Goal: Check status: Check status

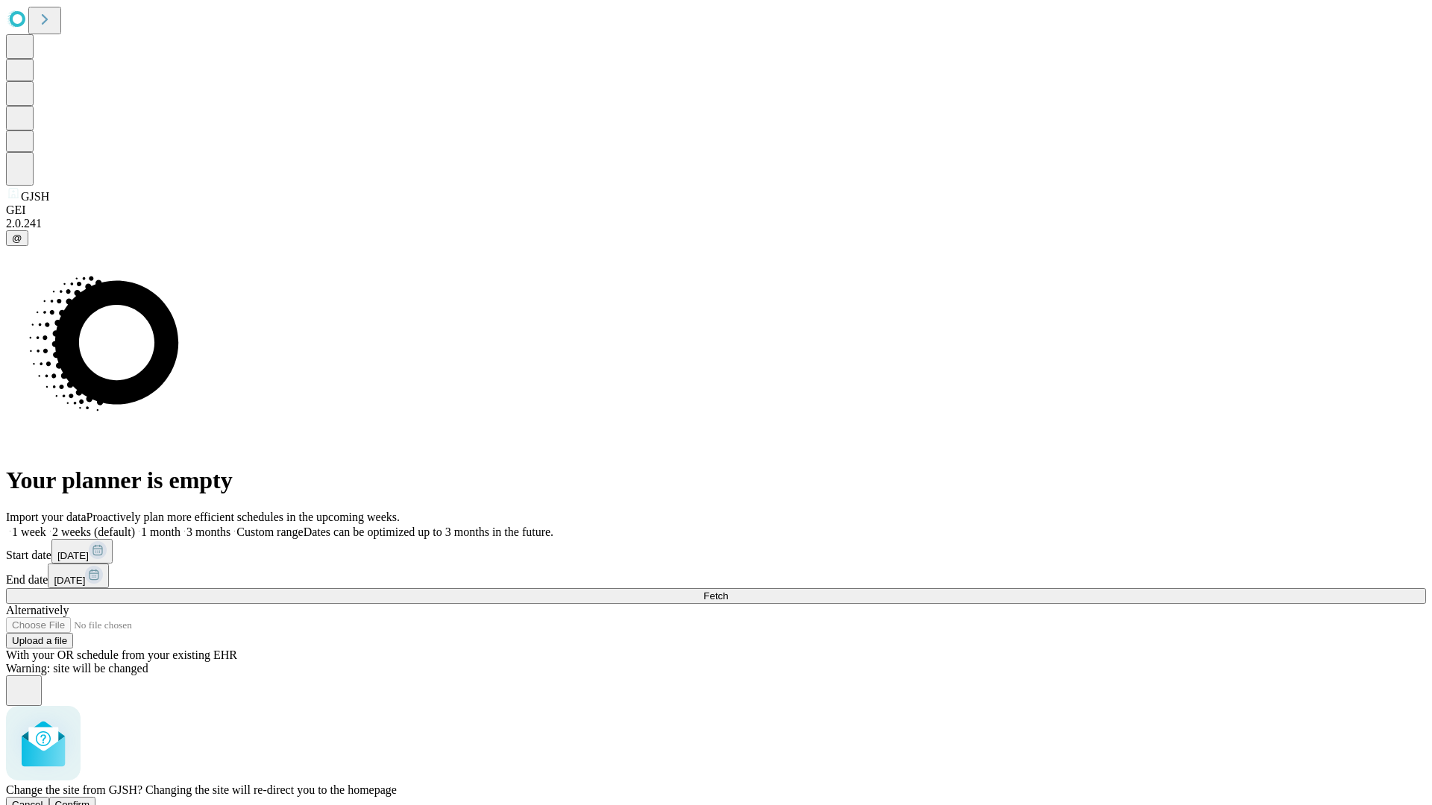
click at [90, 799] on span "Confirm" at bounding box center [72, 804] width 35 height 11
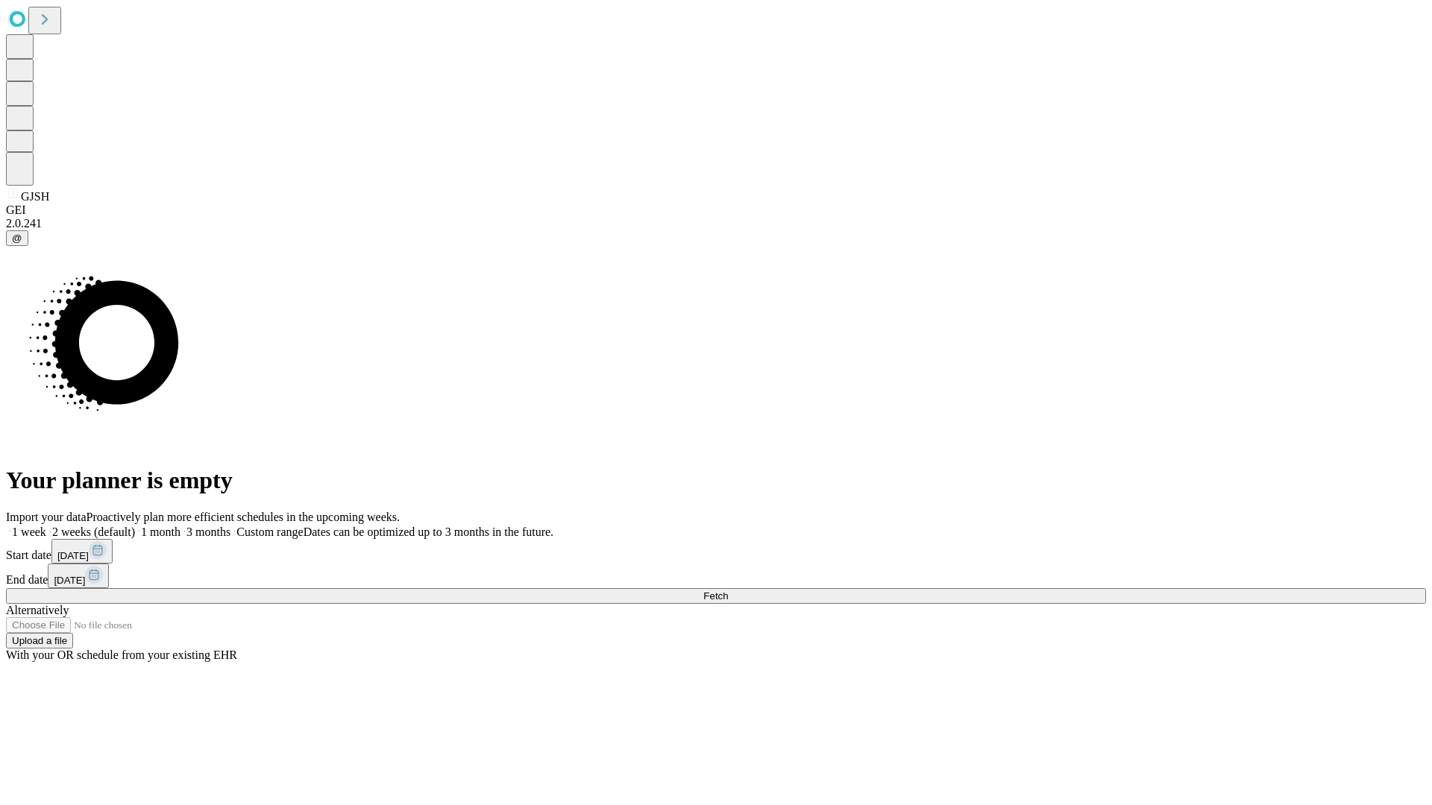
click at [180, 526] on label "1 month" at bounding box center [157, 532] width 45 height 13
click at [728, 591] on span "Fetch" at bounding box center [715, 596] width 25 height 11
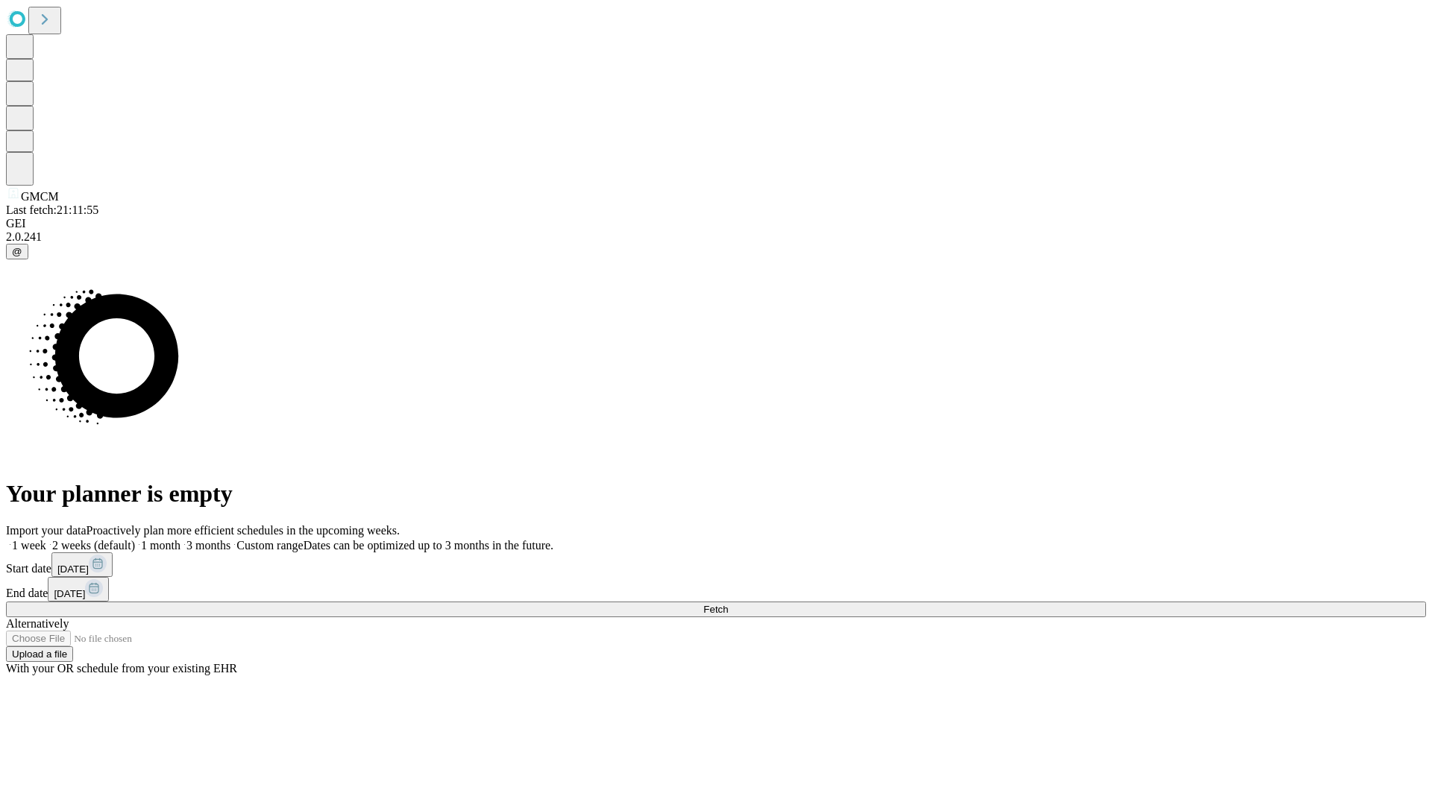
click at [180, 539] on label "1 month" at bounding box center [157, 545] width 45 height 13
click at [728, 604] on span "Fetch" at bounding box center [715, 609] width 25 height 11
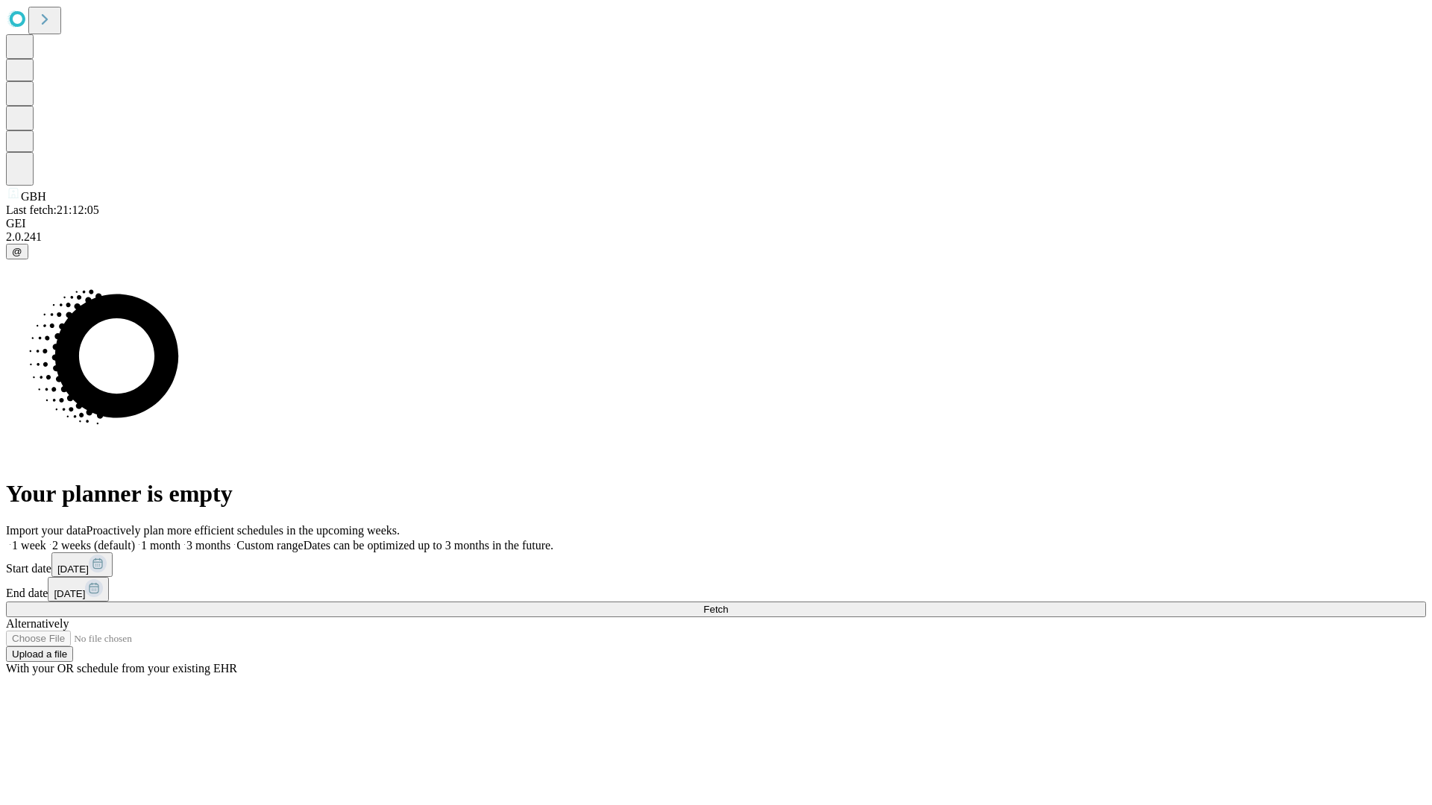
click at [180, 539] on label "1 month" at bounding box center [157, 545] width 45 height 13
click at [728, 604] on span "Fetch" at bounding box center [715, 609] width 25 height 11
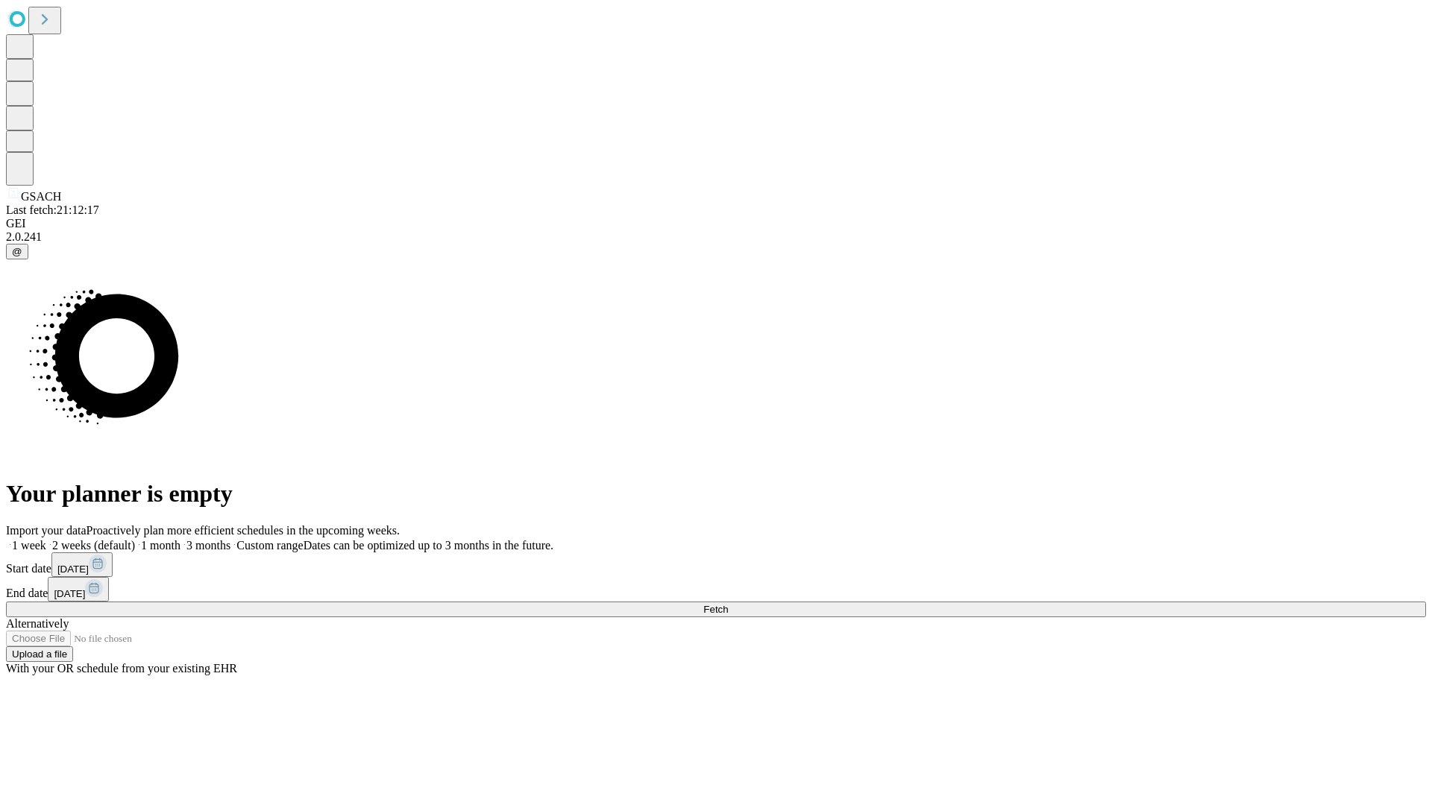
click at [180, 539] on label "1 month" at bounding box center [157, 545] width 45 height 13
click at [728, 604] on span "Fetch" at bounding box center [715, 609] width 25 height 11
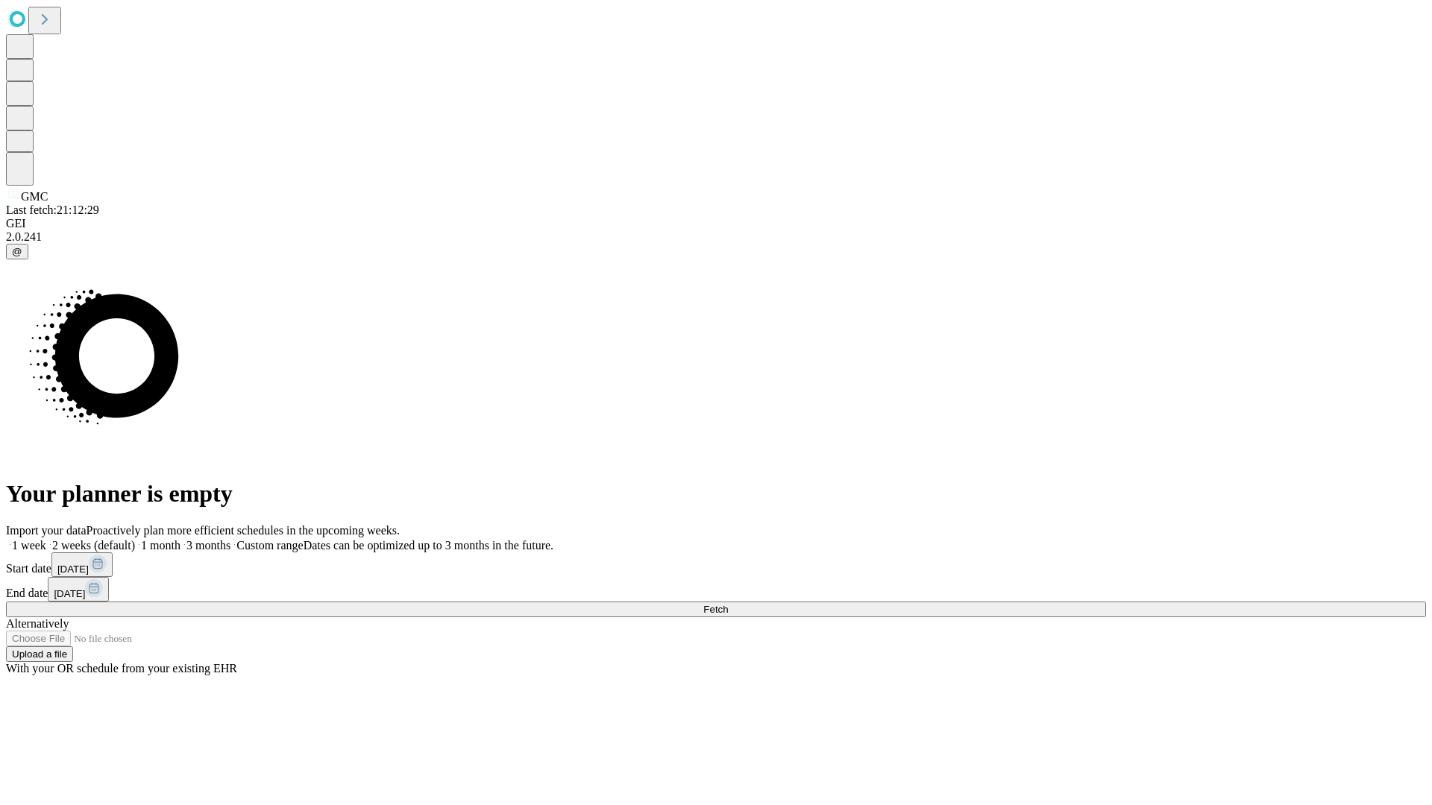
click at [180, 539] on label "1 month" at bounding box center [157, 545] width 45 height 13
click at [728, 604] on span "Fetch" at bounding box center [715, 609] width 25 height 11
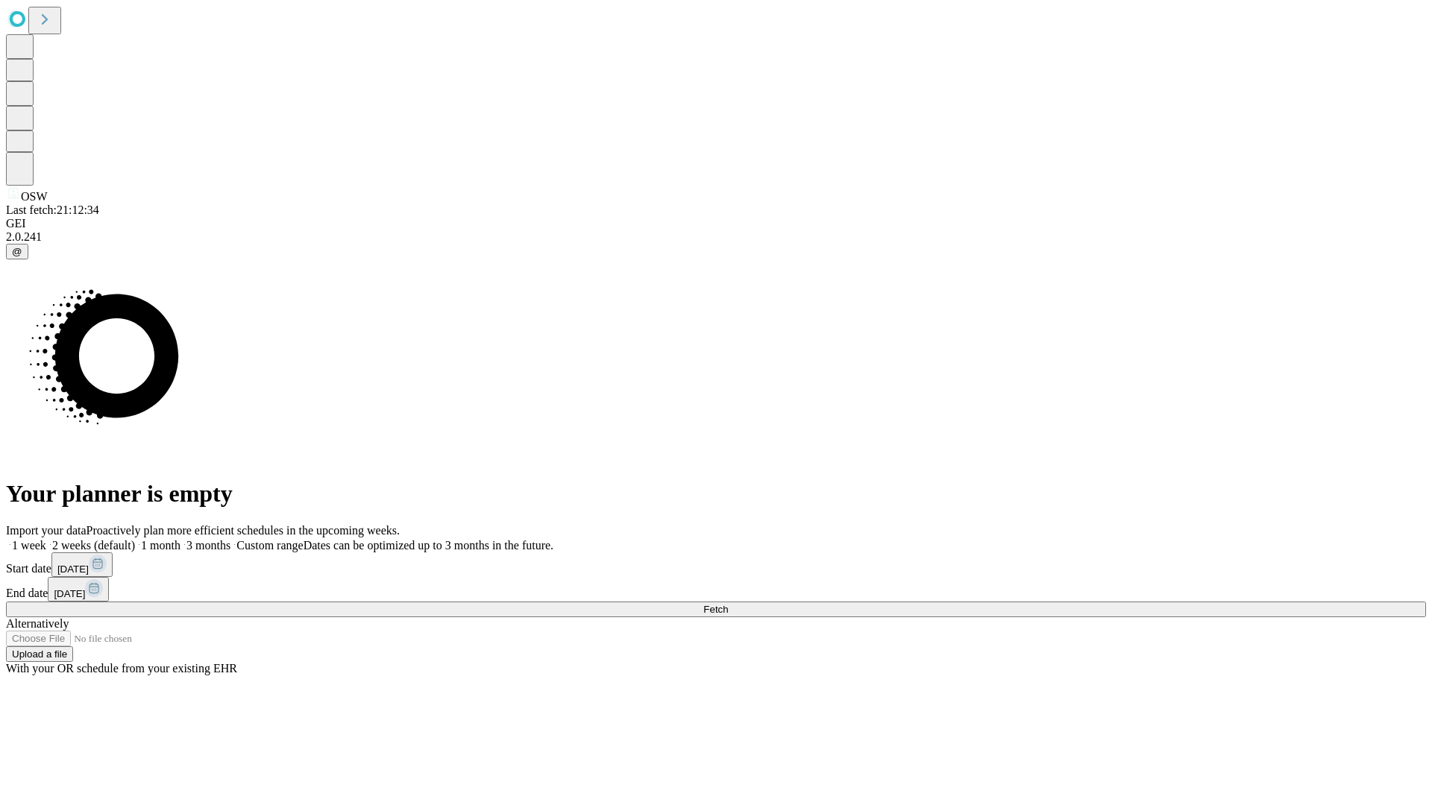
click at [180, 539] on label "1 month" at bounding box center [157, 545] width 45 height 13
click at [728, 604] on span "Fetch" at bounding box center [715, 609] width 25 height 11
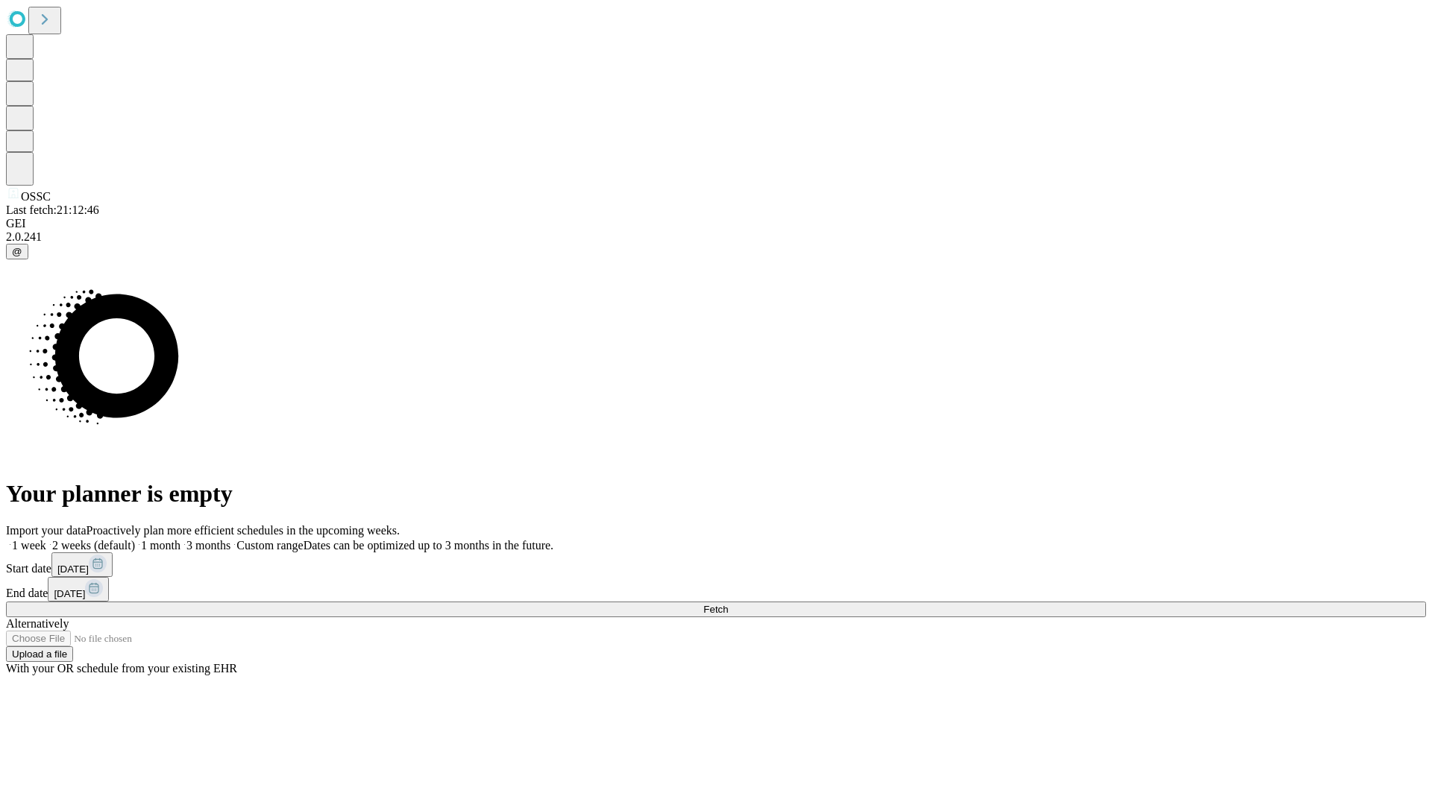
click at [180, 539] on label "1 month" at bounding box center [157, 545] width 45 height 13
click at [728, 604] on span "Fetch" at bounding box center [715, 609] width 25 height 11
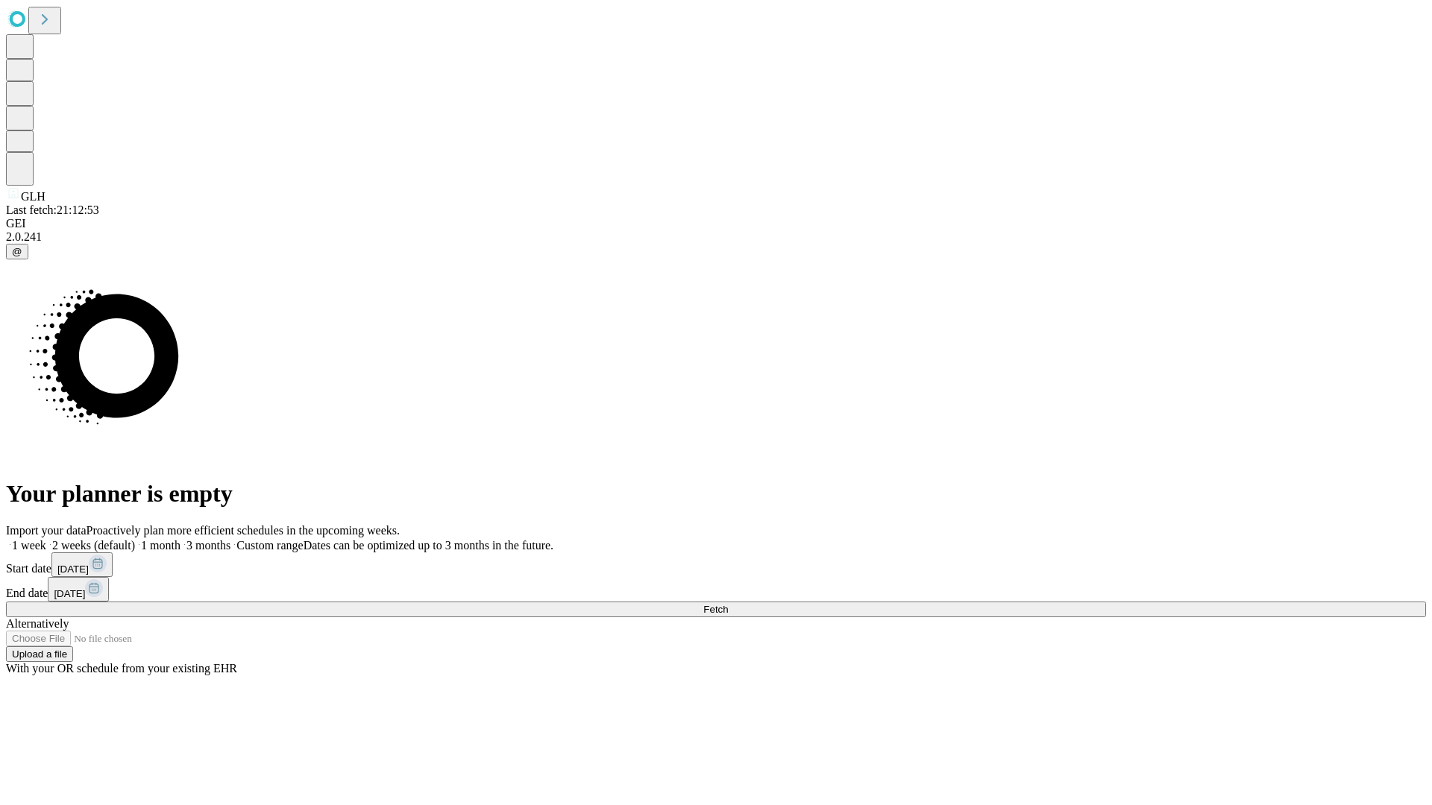
click at [728, 604] on span "Fetch" at bounding box center [715, 609] width 25 height 11
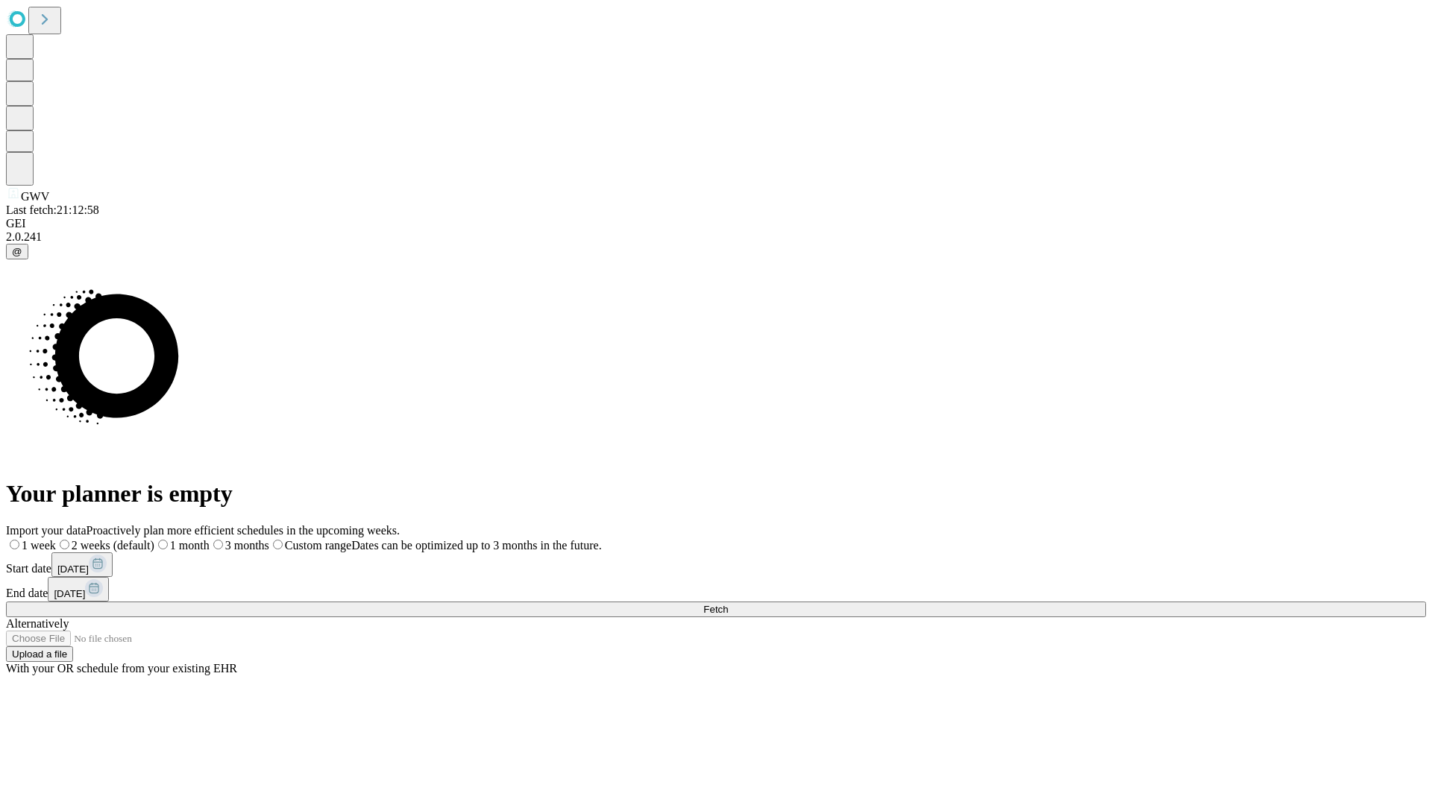
click at [210, 539] on label "1 month" at bounding box center [181, 545] width 55 height 13
click at [728, 604] on span "Fetch" at bounding box center [715, 609] width 25 height 11
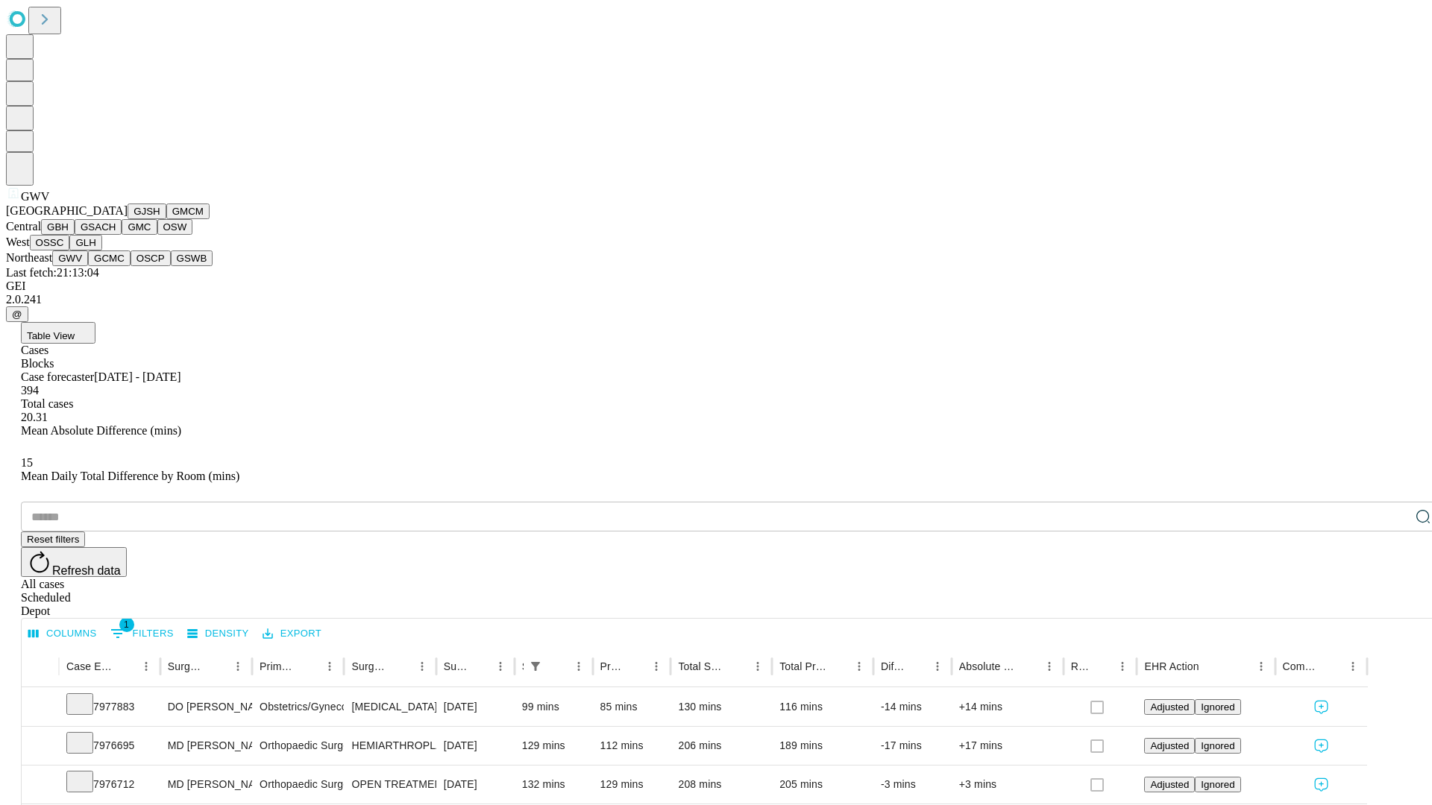
click at [116, 266] on button "GCMC" at bounding box center [109, 259] width 43 height 16
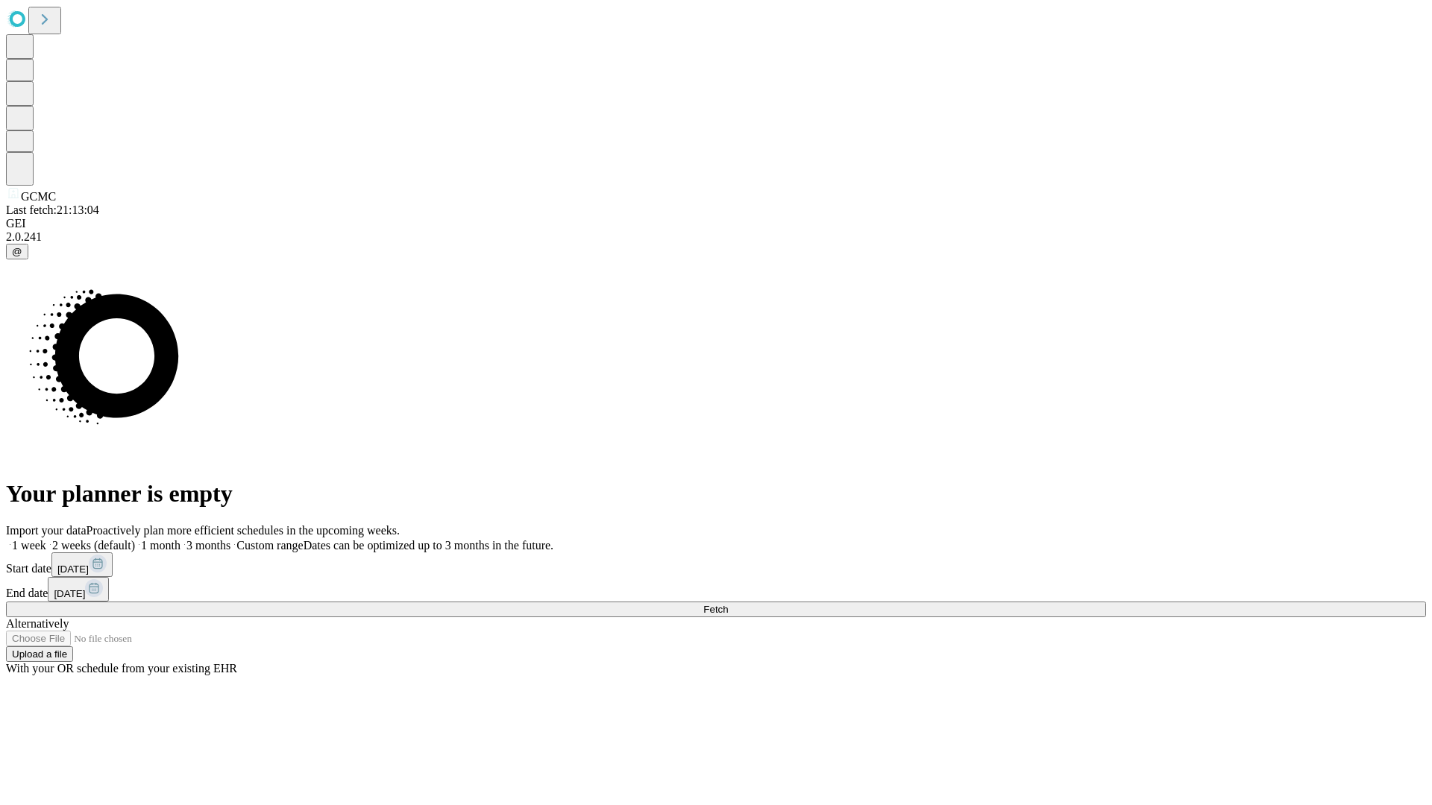
click at [728, 604] on span "Fetch" at bounding box center [715, 609] width 25 height 11
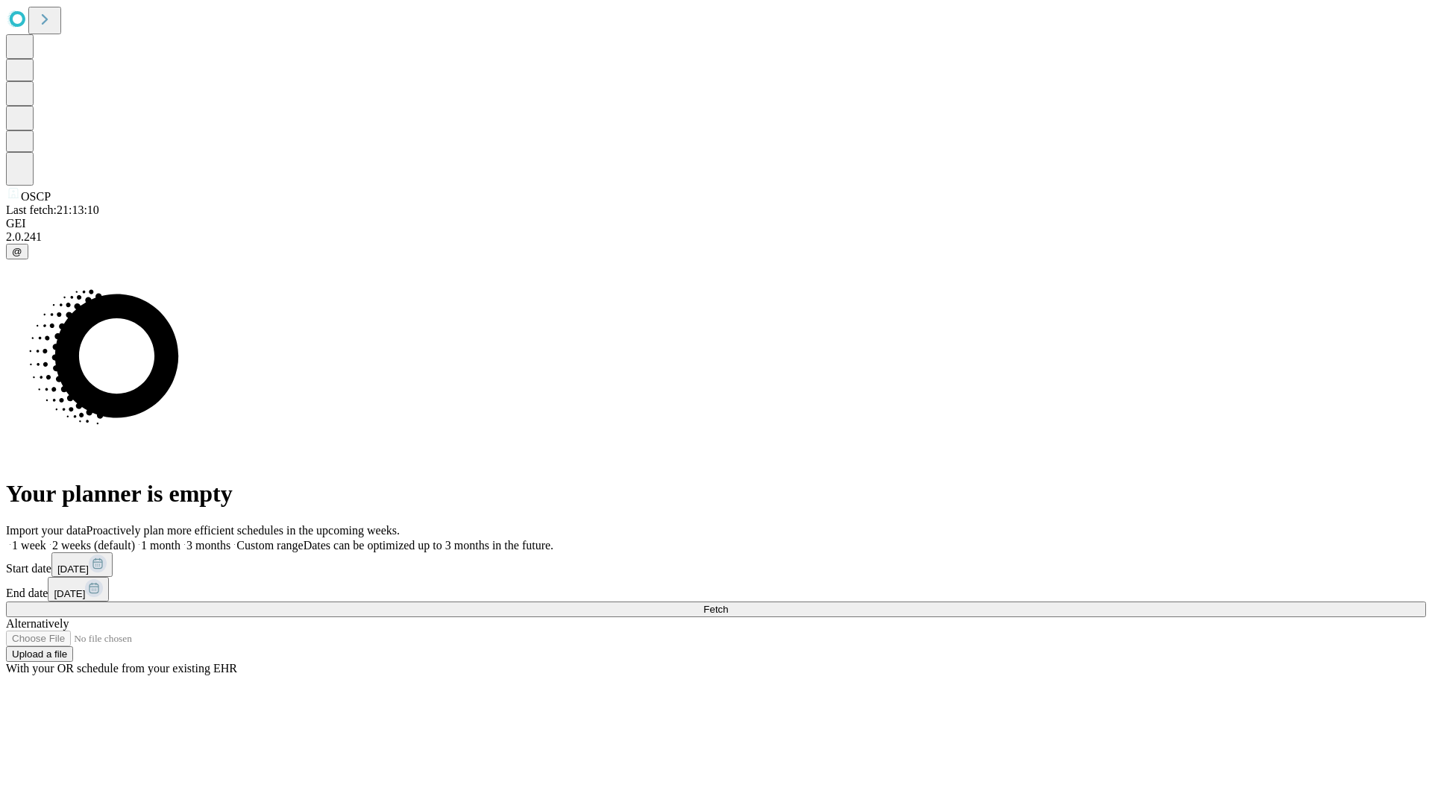
click at [180, 539] on label "1 month" at bounding box center [157, 545] width 45 height 13
click at [728, 604] on span "Fetch" at bounding box center [715, 609] width 25 height 11
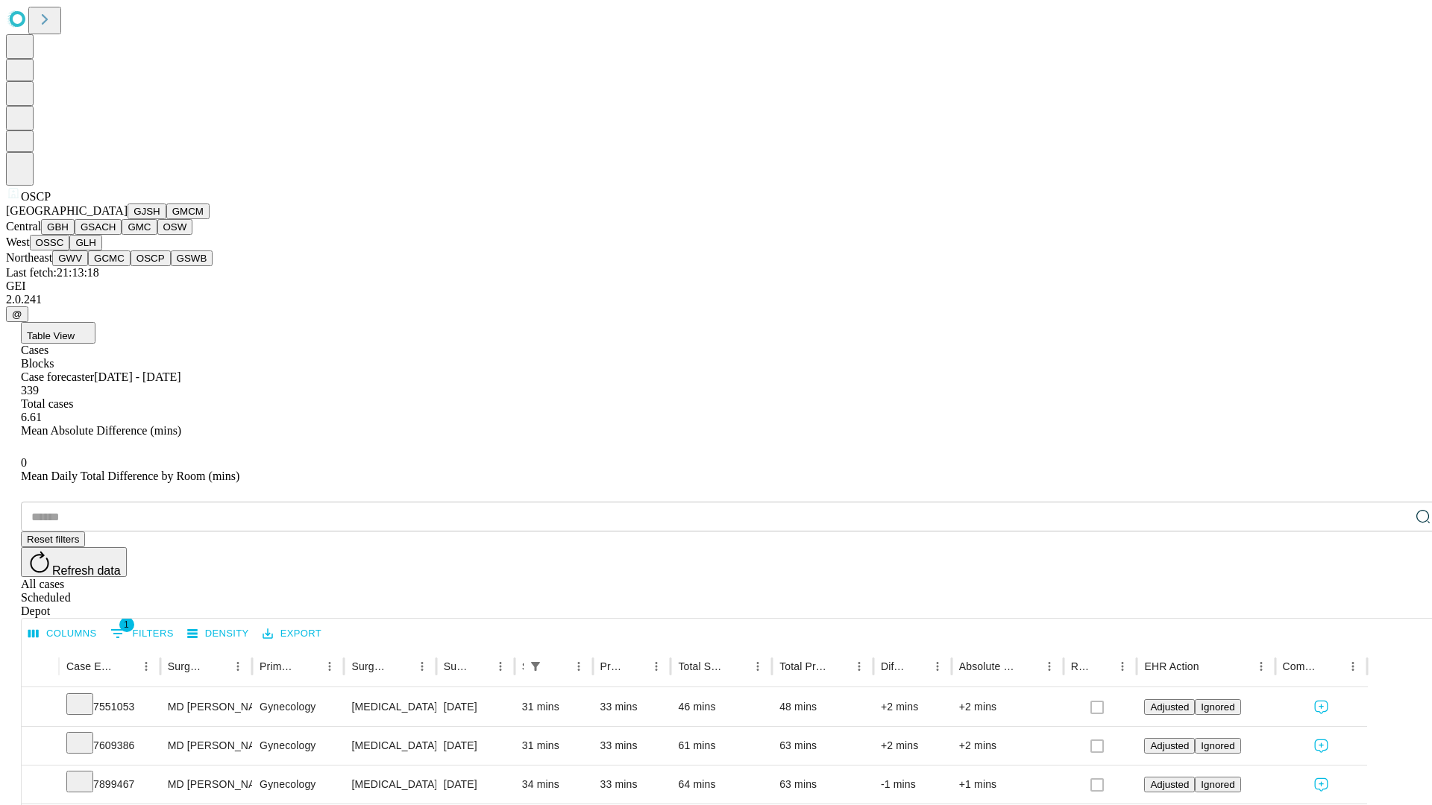
click at [171, 266] on button "GSWB" at bounding box center [192, 259] width 43 height 16
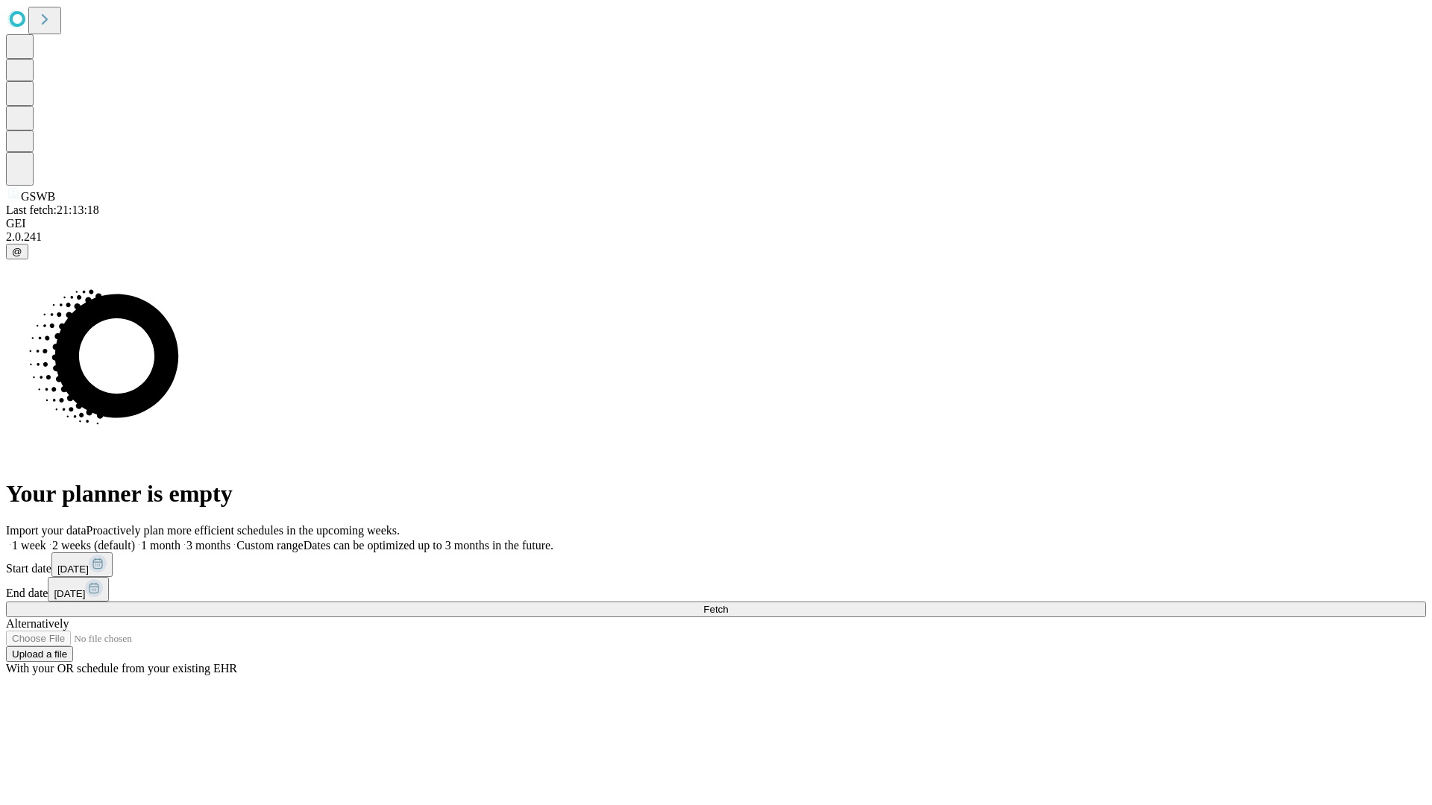
click at [180, 539] on label "1 month" at bounding box center [157, 545] width 45 height 13
click at [728, 604] on span "Fetch" at bounding box center [715, 609] width 25 height 11
